Goal: Information Seeking & Learning: Understand process/instructions

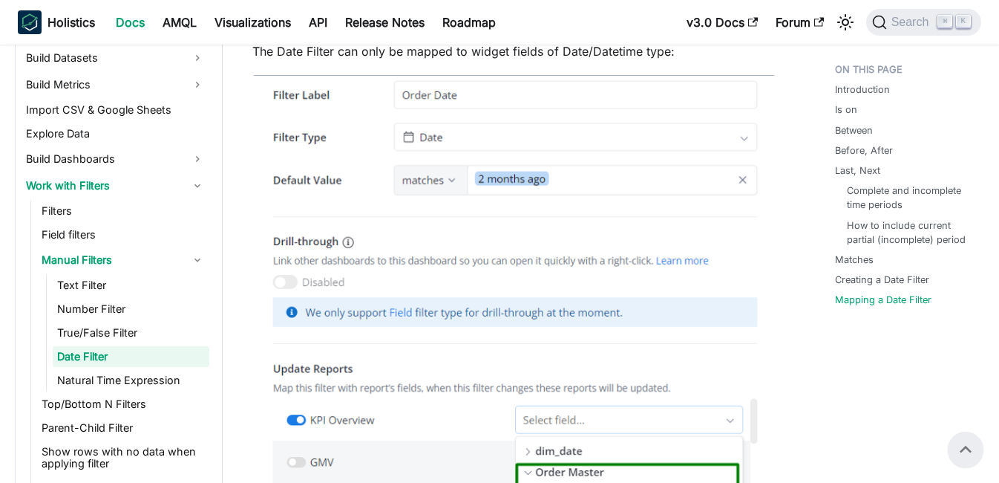
scroll to position [4448, 0]
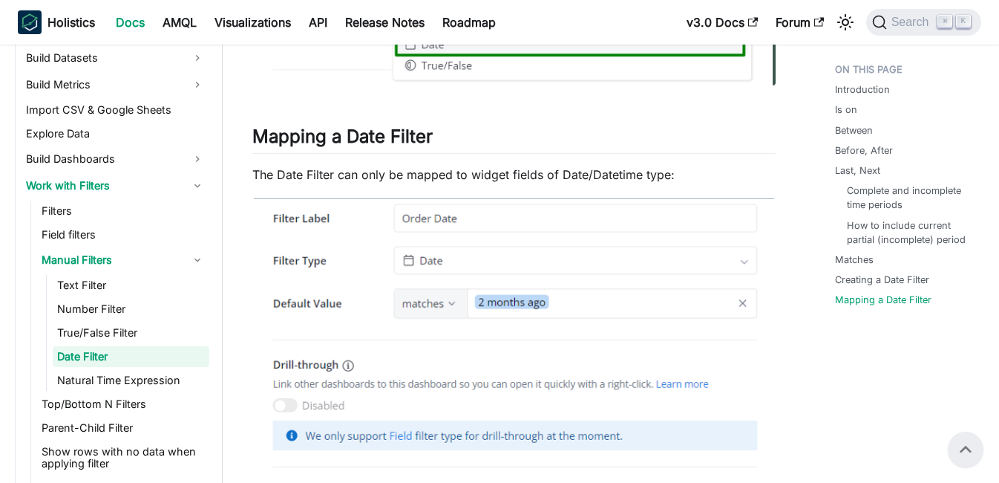
click at [610, 183] on p "The Date Filter can only be mapped to widget fields of Date/Datetime type:" at bounding box center [513, 175] width 523 height 18
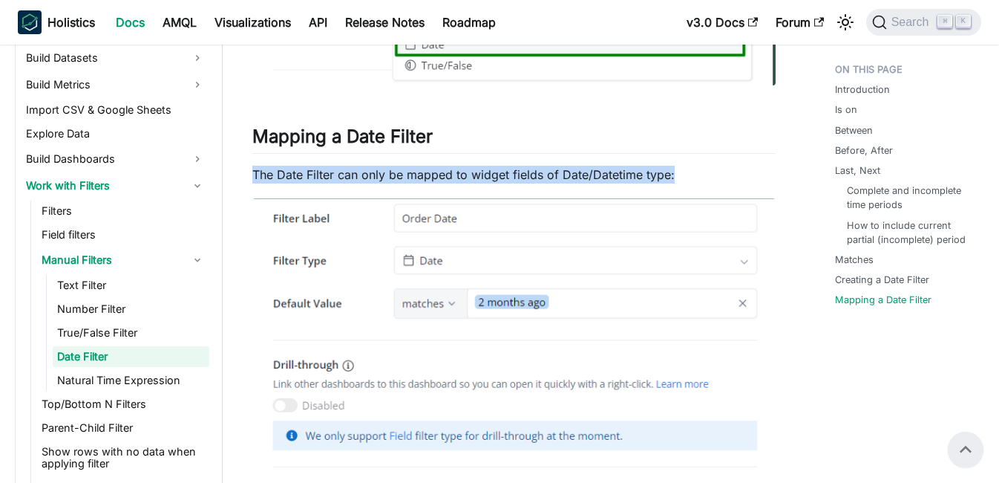
drag, startPoint x: 641, startPoint y: 238, endPoint x: 293, endPoint y: 235, distance: 348.2
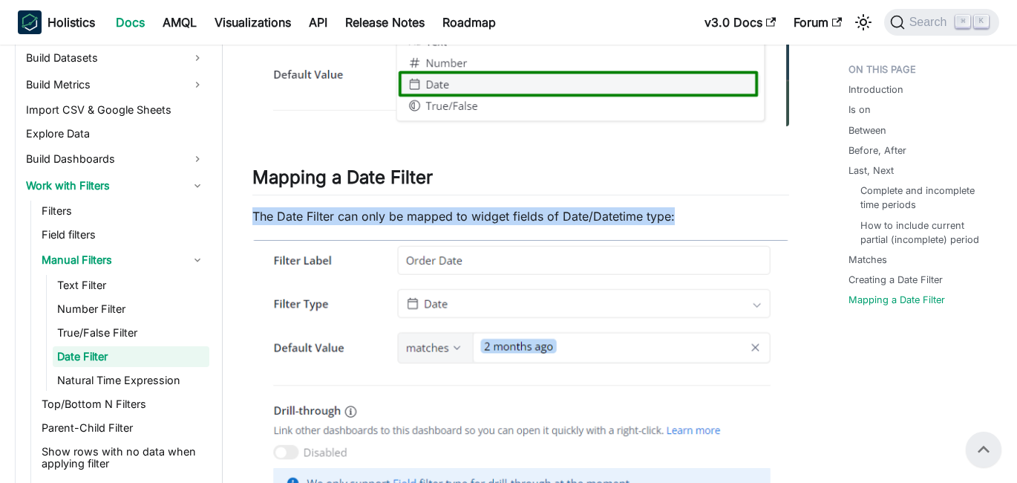
scroll to position [4293, 0]
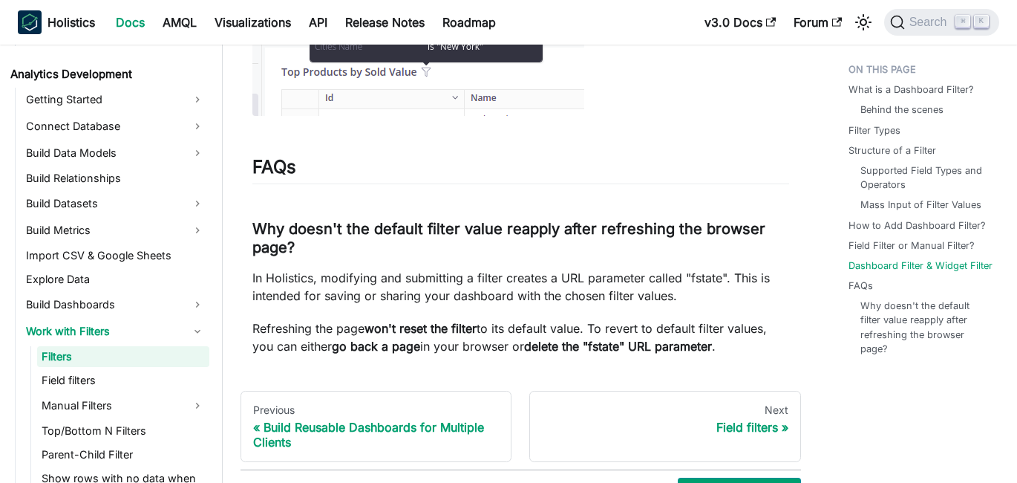
scroll to position [6023, 0]
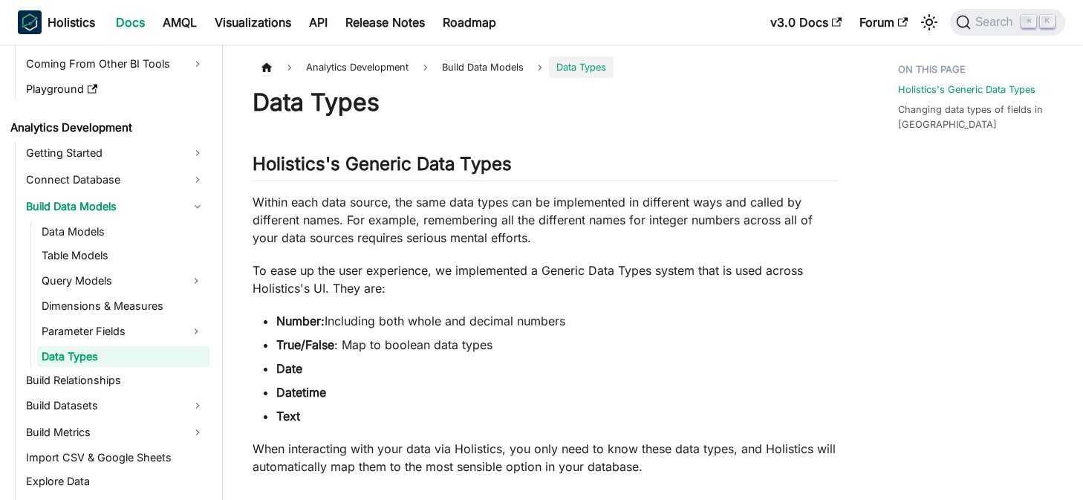
scroll to position [327, 0]
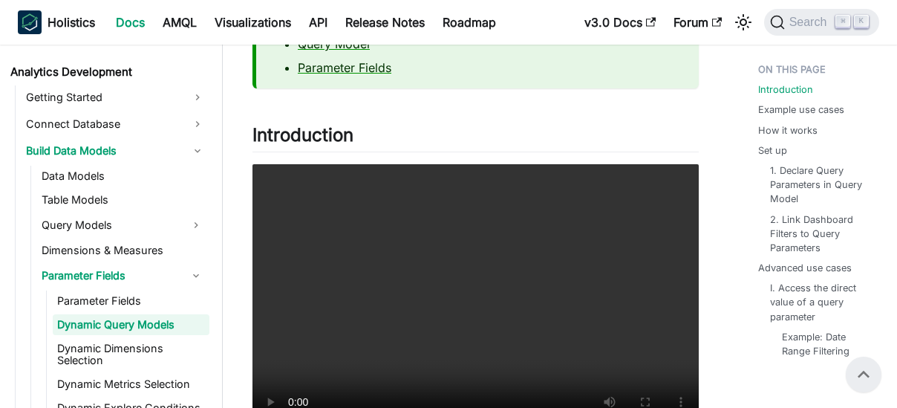
scroll to position [174, 0]
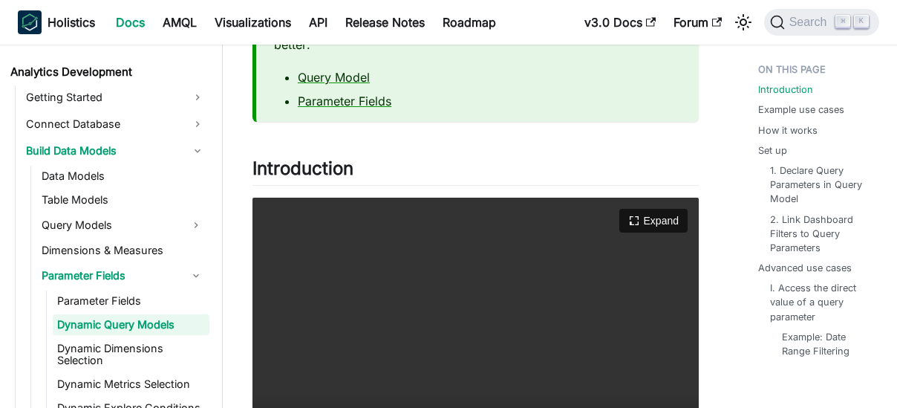
click at [567, 263] on video "Your browser does not support embedding video, but you can download it ." at bounding box center [475, 334] width 446 height 273
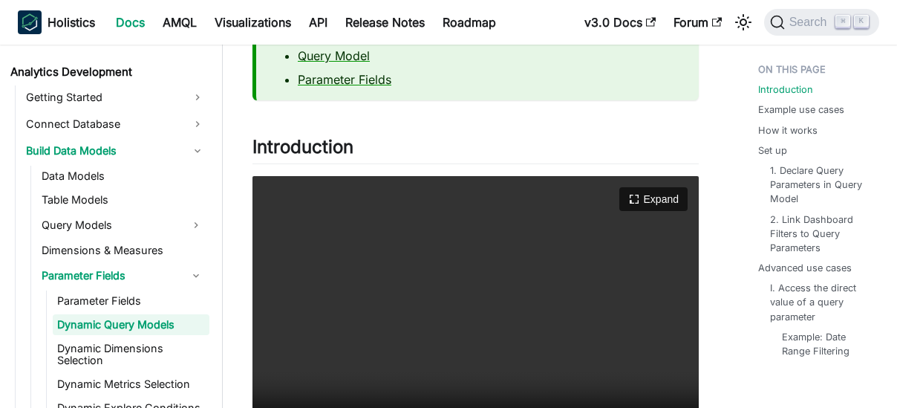
scroll to position [198, 0]
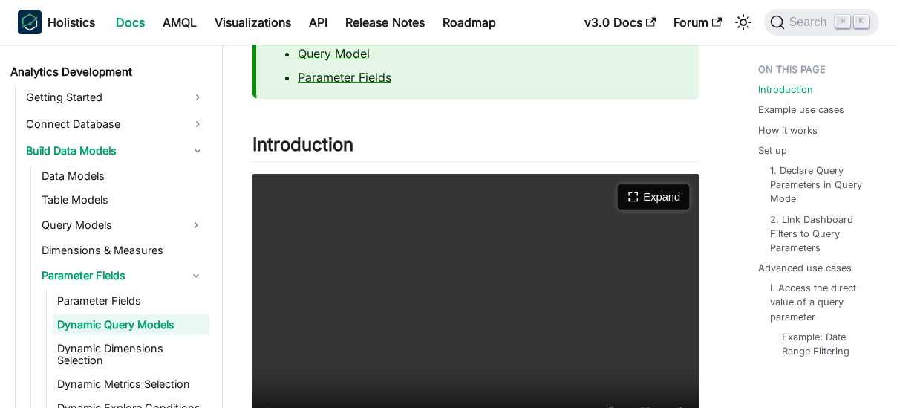
click at [662, 198] on button "Expand" at bounding box center [653, 197] width 72 height 25
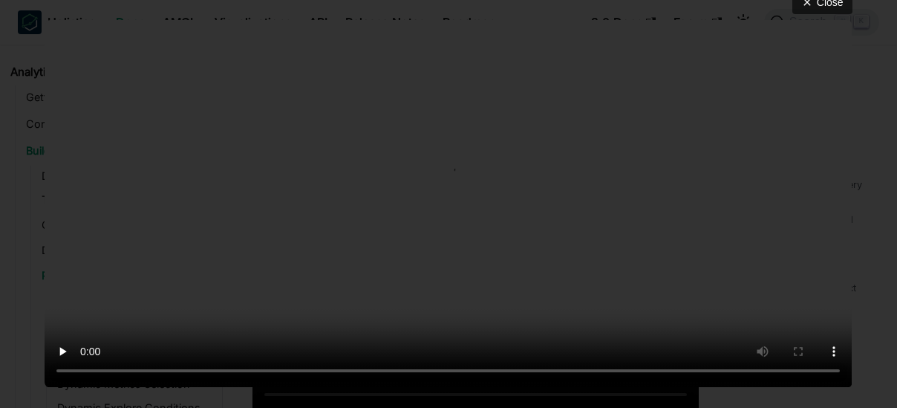
scroll to position [252, 0]
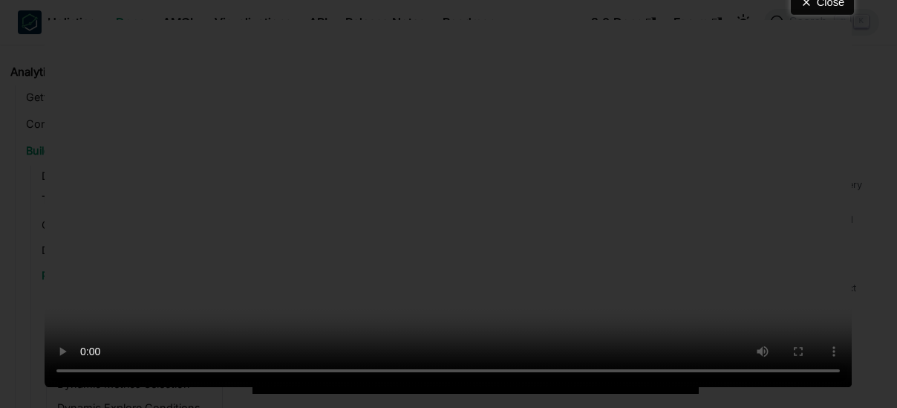
click at [812, 11] on button "Close" at bounding box center [822, 2] width 63 height 25
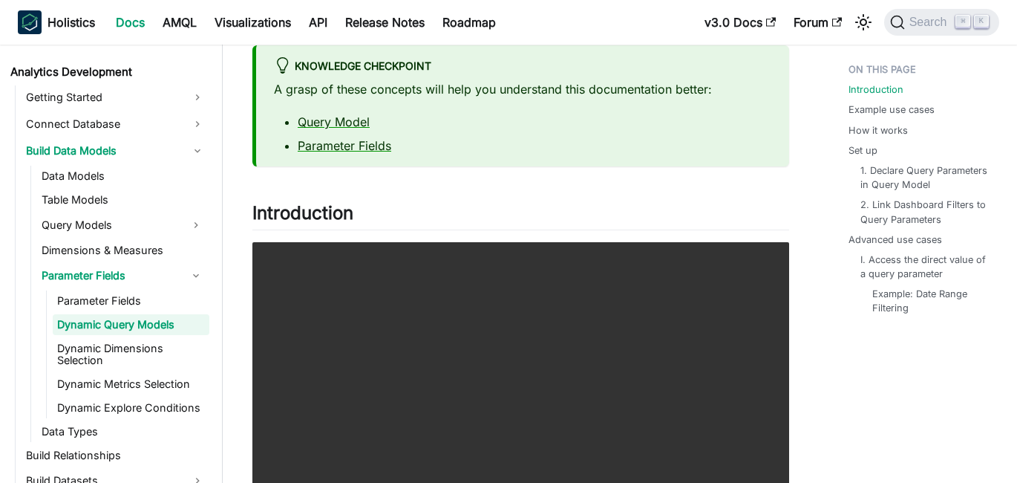
scroll to position [99, 0]
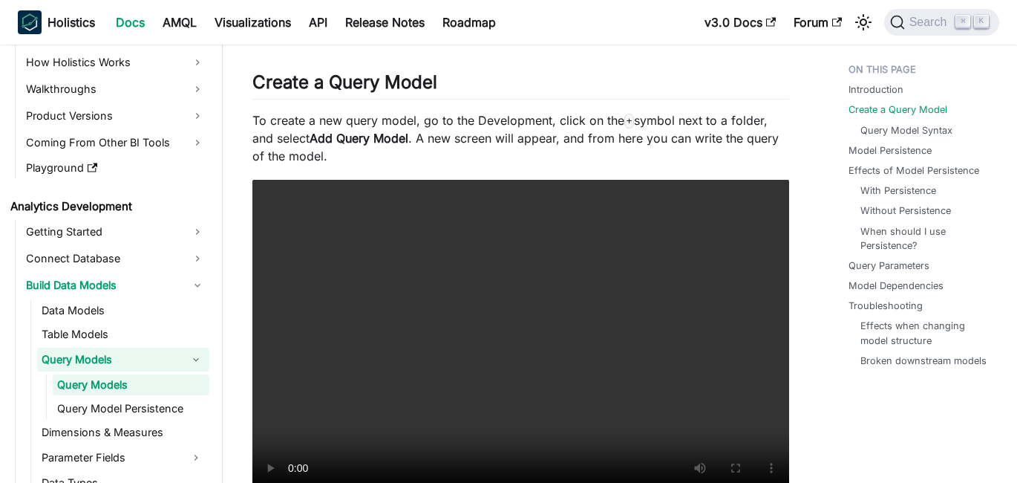
scroll to position [1153, 0]
